Goal: Transaction & Acquisition: Purchase product/service

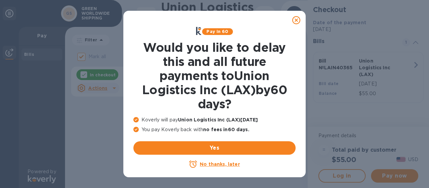
click at [228, 162] on u "No thanks, later" at bounding box center [220, 163] width 40 height 5
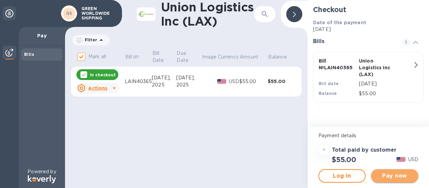
click at [384, 175] on span "Pay now" at bounding box center [395, 175] width 37 height 8
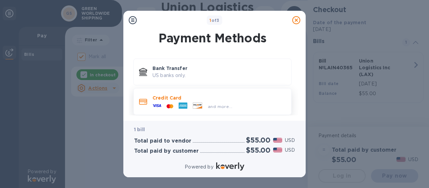
scroll to position [5, 0]
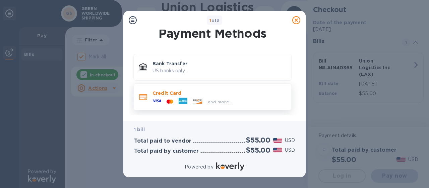
click at [178, 95] on p "Credit Card" at bounding box center [220, 93] width 134 height 7
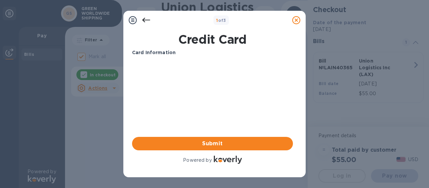
click at [147, 20] on icon at bounding box center [146, 20] width 8 height 8
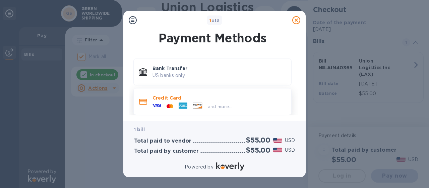
click at [147, 102] on div at bounding box center [143, 101] width 13 height 12
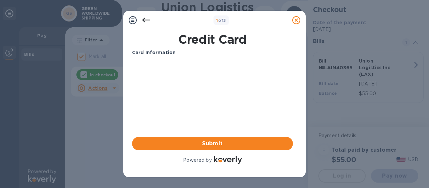
click at [177, 58] on div "Card Information" at bounding box center [213, 52] width 166 height 12
click at [155, 51] on b "Card Information" at bounding box center [154, 52] width 44 height 5
click at [133, 20] on icon at bounding box center [133, 20] width 8 height 8
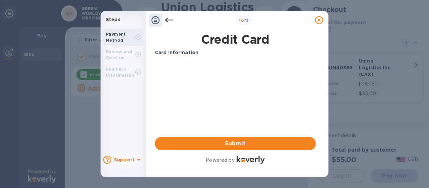
click at [118, 38] on b "Payment Method" at bounding box center [116, 37] width 20 height 11
click at [168, 53] on b "Card Information" at bounding box center [177, 52] width 44 height 5
click at [162, 51] on b "Card Information" at bounding box center [177, 52] width 44 height 5
click at [156, 21] on icon at bounding box center [156, 20] width 8 height 8
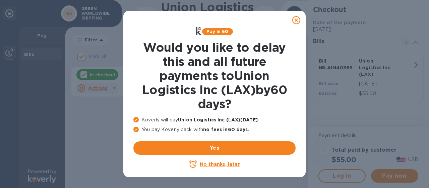
click at [221, 163] on u "No thanks, later" at bounding box center [220, 163] width 40 height 5
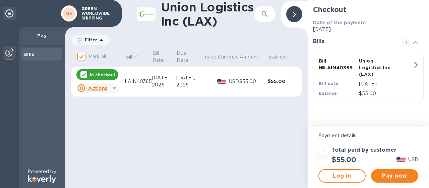
click at [108, 76] on p "In checkout" at bounding box center [103, 75] width 26 height 6
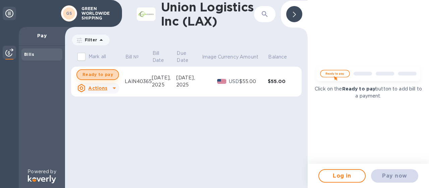
click at [101, 75] on span "Ready to pay" at bounding box center [98, 74] width 31 height 8
checkbox input "true"
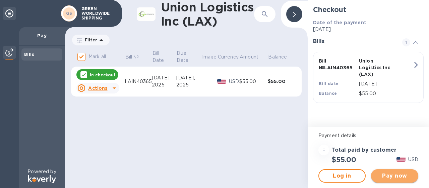
click at [389, 177] on span "Pay now" at bounding box center [395, 175] width 37 height 8
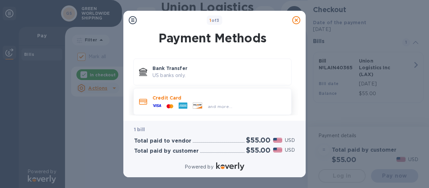
click at [167, 96] on p "Credit Card" at bounding box center [220, 97] width 134 height 7
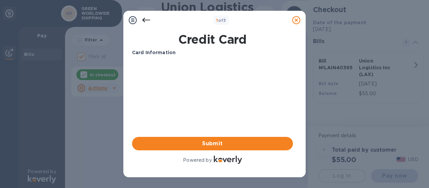
click at [98, 57] on div "1 of 3 Credit Card Card Information Your browser does not support iframes Submi…" at bounding box center [214, 94] width 429 height 188
click at [148, 53] on b "Card Information" at bounding box center [154, 52] width 44 height 5
